Goal: Contribute content: Add original content to the website for others to see

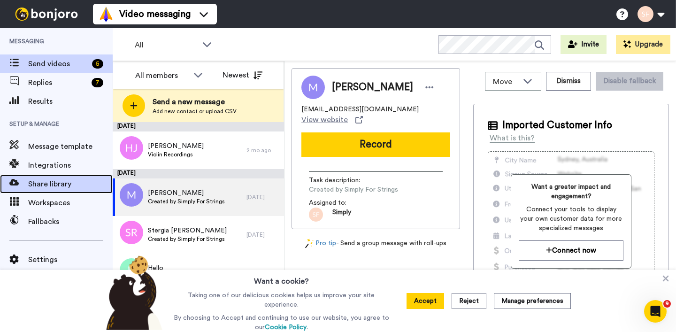
click at [54, 183] on span "Share library" at bounding box center [70, 183] width 85 height 11
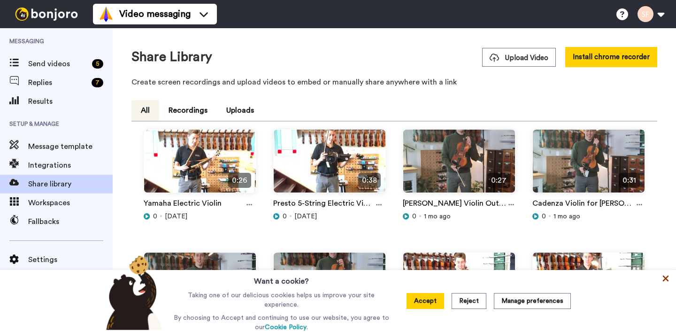
click at [663, 279] on icon at bounding box center [665, 278] width 9 height 9
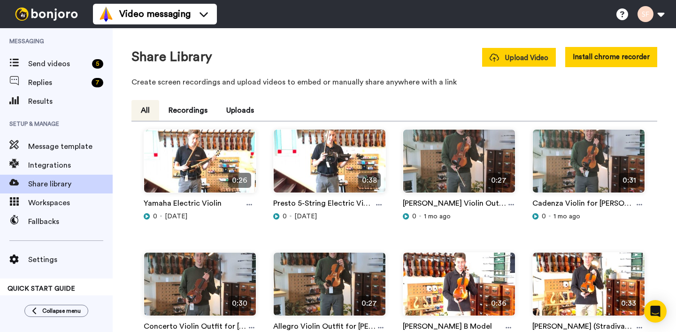
click at [520, 58] on span "Upload Video" at bounding box center [519, 58] width 59 height 10
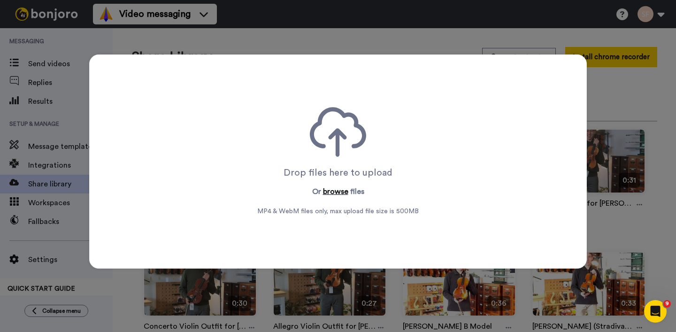
click at [338, 195] on button "browse" at bounding box center [335, 191] width 25 height 11
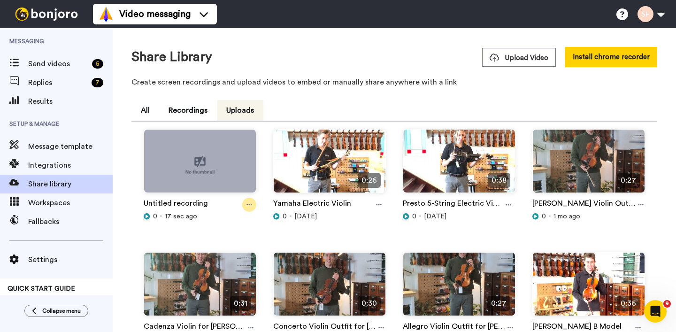
click at [248, 206] on icon at bounding box center [250, 205] width 6 height 7
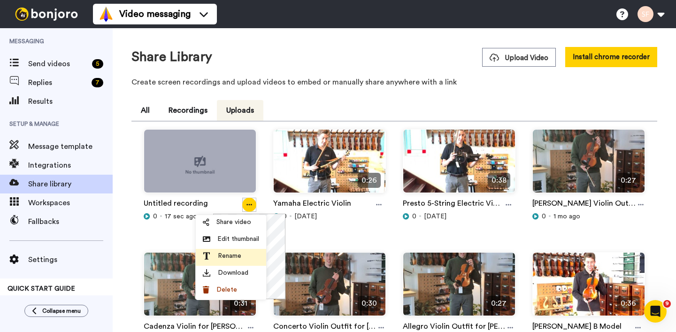
click at [237, 253] on span "Rename" at bounding box center [229, 255] width 23 height 9
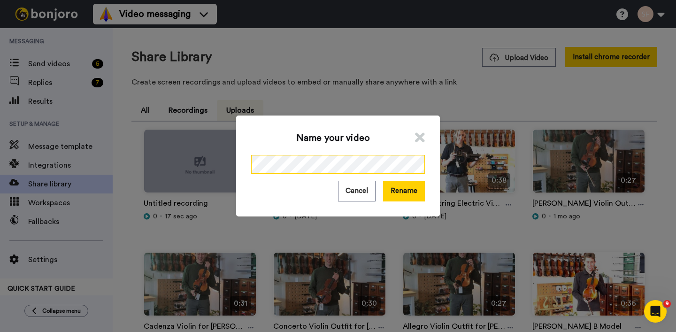
click at [231, 163] on div "Name your video Cancel Rename" at bounding box center [338, 166] width 676 height 332
click at [408, 198] on button "Rename" at bounding box center [404, 191] width 42 height 20
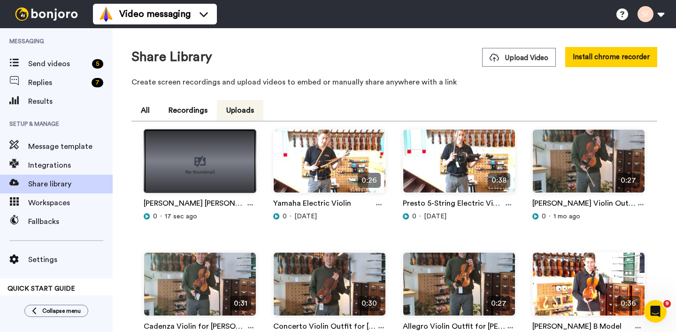
click at [211, 172] on img at bounding box center [200, 165] width 112 height 71
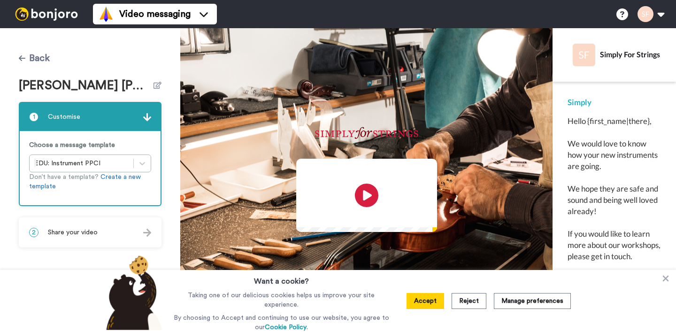
click at [31, 56] on button "Back" at bounding box center [34, 58] width 31 height 23
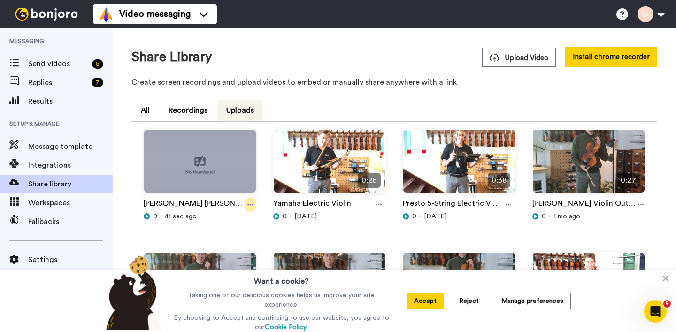
click at [249, 202] on icon at bounding box center [251, 205] width 6 height 7
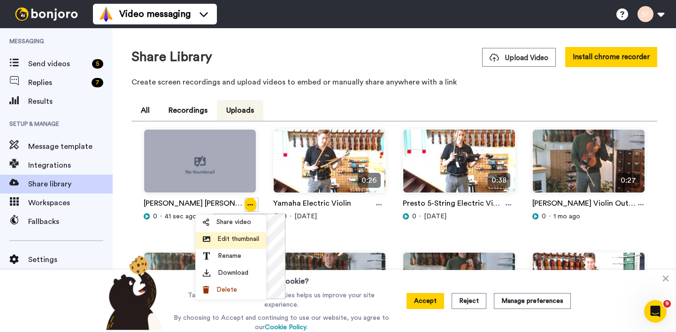
click at [242, 238] on span "Edit thumbnail" at bounding box center [238, 238] width 42 height 9
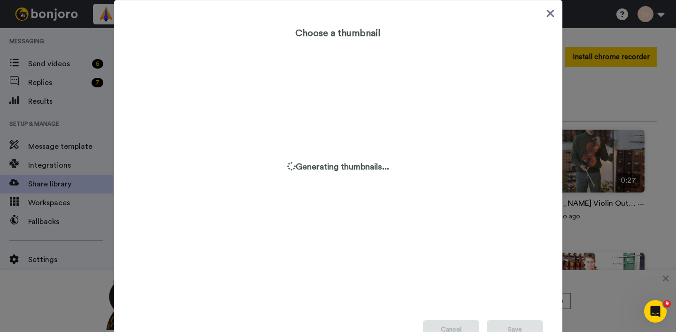
click at [556, 16] on div "Choose a thumbnail Generating thumbnails... Cancel Save" at bounding box center [338, 179] width 449 height 358
click at [550, 15] on icon at bounding box center [550, 14] width 9 height 12
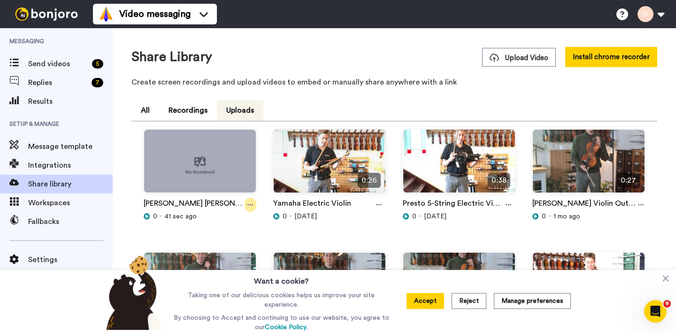
click at [248, 205] on icon at bounding box center [251, 204] width 6 height 1
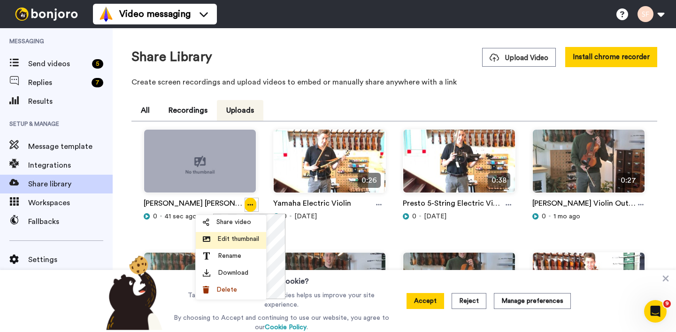
click at [241, 242] on span "Edit thumbnail" at bounding box center [238, 238] width 42 height 9
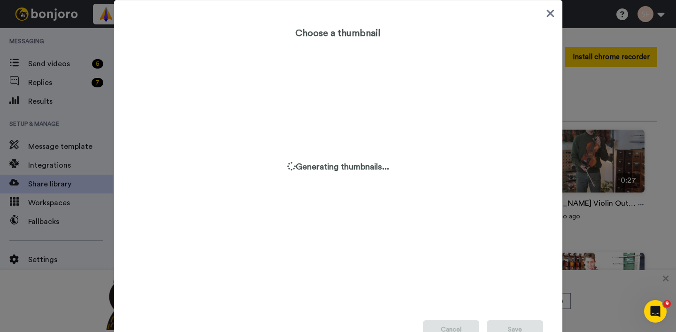
click at [552, 15] on icon at bounding box center [551, 14] width 8 height 8
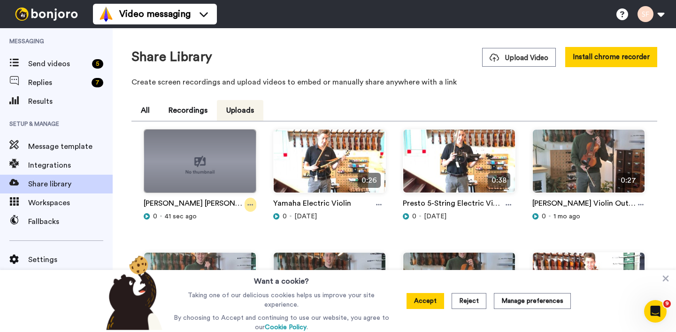
click at [248, 204] on icon at bounding box center [251, 204] width 6 height 1
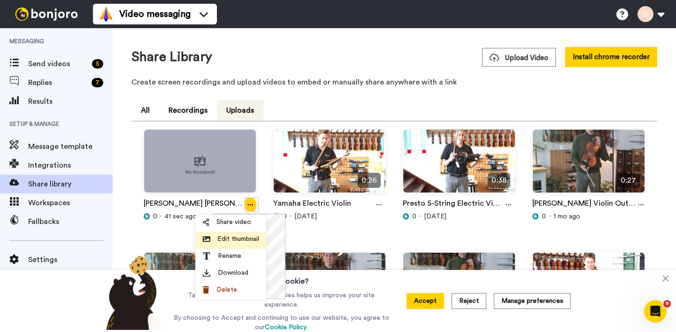
click at [242, 241] on span "Edit thumbnail" at bounding box center [238, 238] width 42 height 9
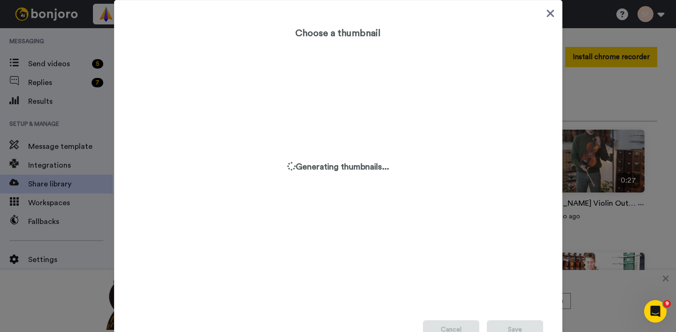
click at [552, 13] on icon at bounding box center [550, 14] width 9 height 12
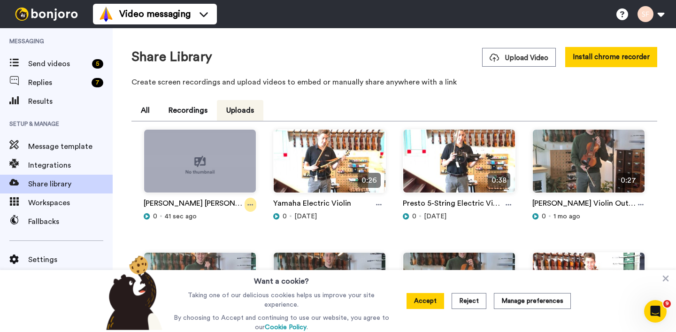
click at [246, 203] on div at bounding box center [251, 205] width 12 height 14
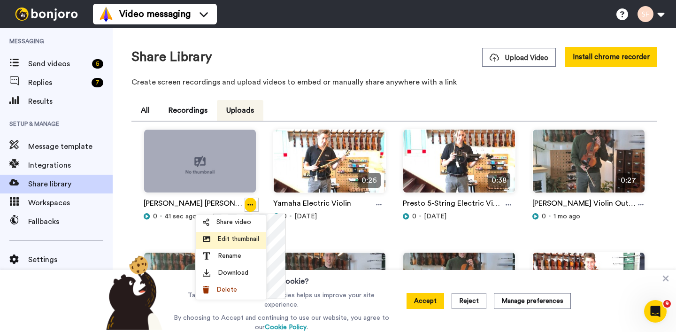
click at [238, 238] on span "Edit thumbnail" at bounding box center [238, 238] width 42 height 9
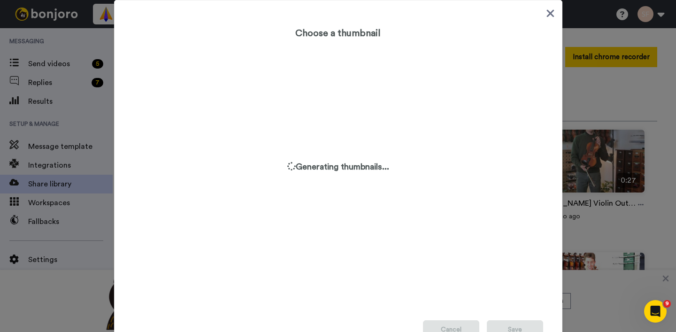
click at [214, 49] on div at bounding box center [338, 179] width 410 height 265
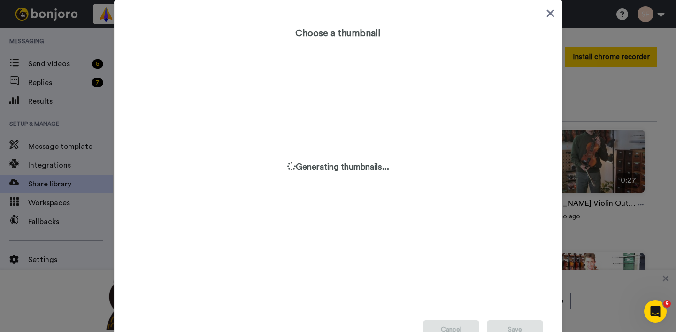
scroll to position [36, 0]
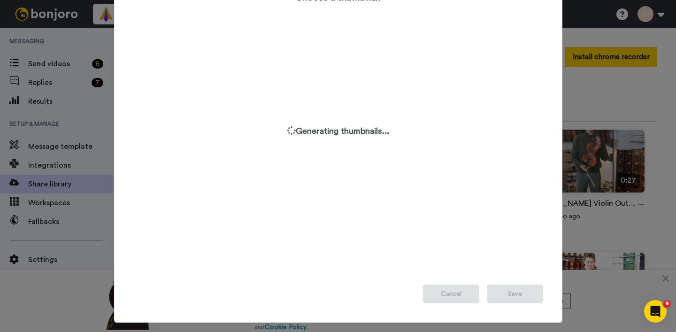
click at [435, 222] on div at bounding box center [338, 144] width 410 height 265
click at [383, 164] on div at bounding box center [338, 144] width 410 height 265
